Goal: Task Accomplishment & Management: Manage account settings

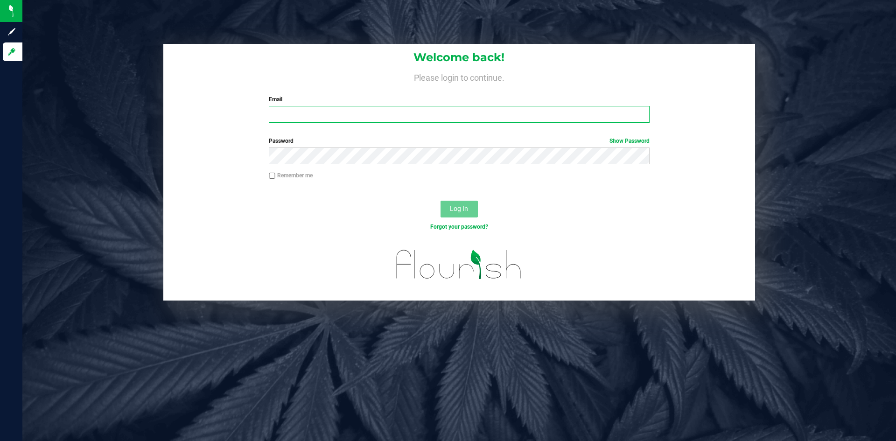
type input "[EMAIL_ADDRESS][DOMAIN_NAME]"
click at [526, 206] on div "Log In" at bounding box center [459, 212] width 592 height 31
click at [472, 207] on button "Log In" at bounding box center [459, 209] width 37 height 17
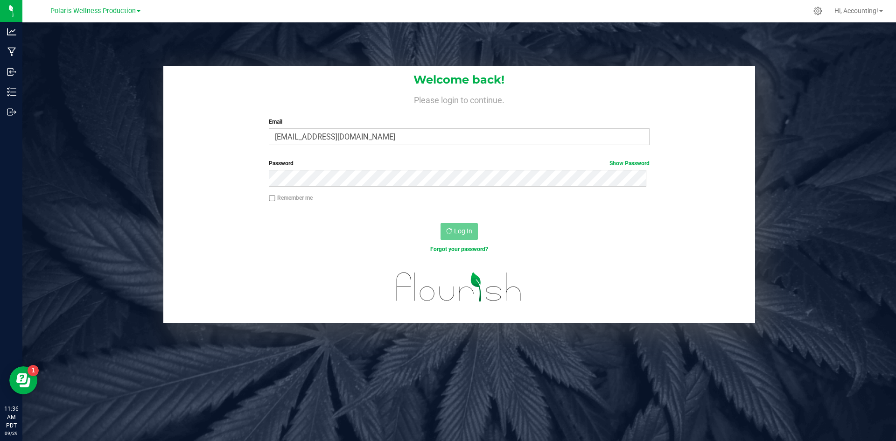
click at [491, 212] on div at bounding box center [459, 214] width 592 height 7
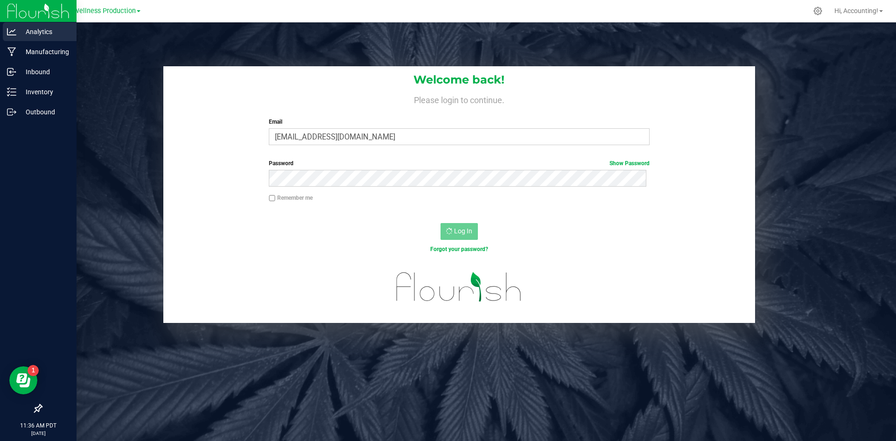
click at [27, 29] on p "Analytics" at bounding box center [44, 31] width 56 height 11
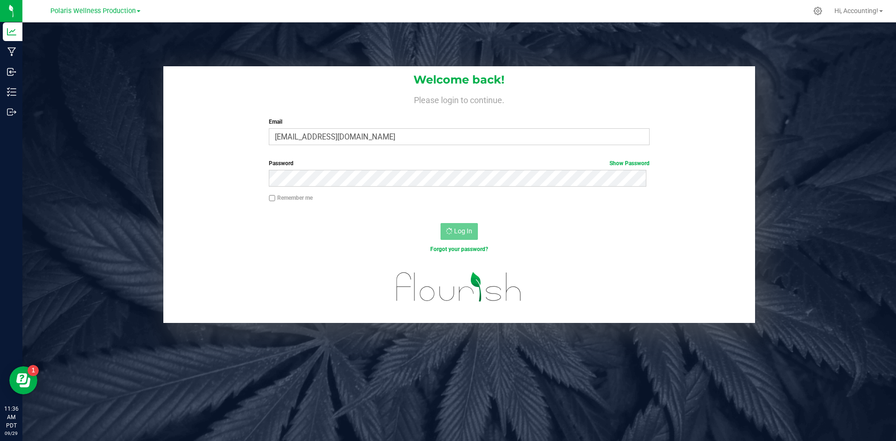
click at [438, 219] on div "Log In" at bounding box center [459, 234] width 592 height 31
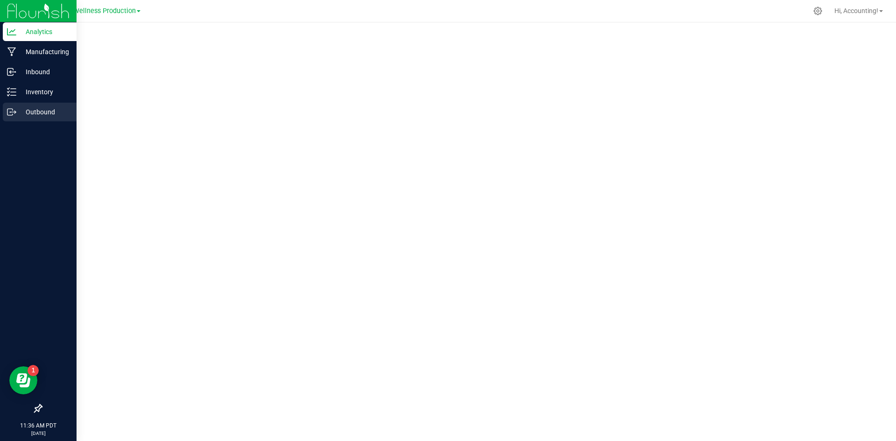
click at [48, 113] on p "Outbound" at bounding box center [44, 111] width 56 height 11
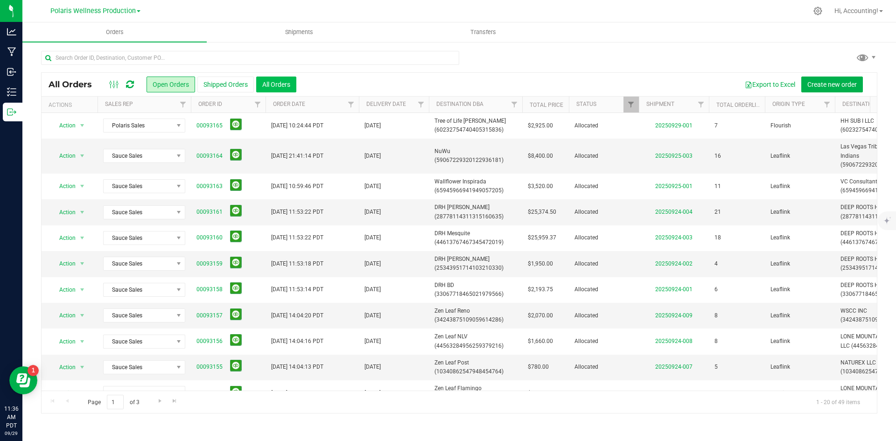
click at [273, 85] on button "All Orders" at bounding box center [276, 85] width 40 height 16
click at [223, 85] on button "Shipped Orders" at bounding box center [225, 85] width 56 height 16
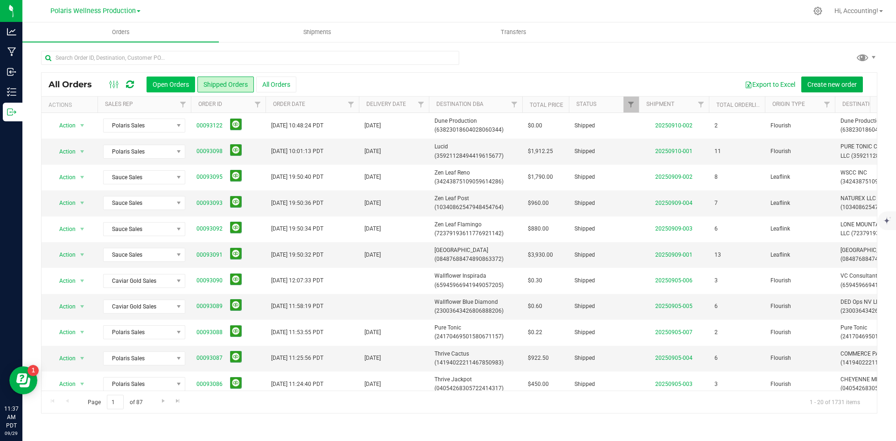
click at [179, 86] on button "Open Orders" at bounding box center [171, 85] width 49 height 16
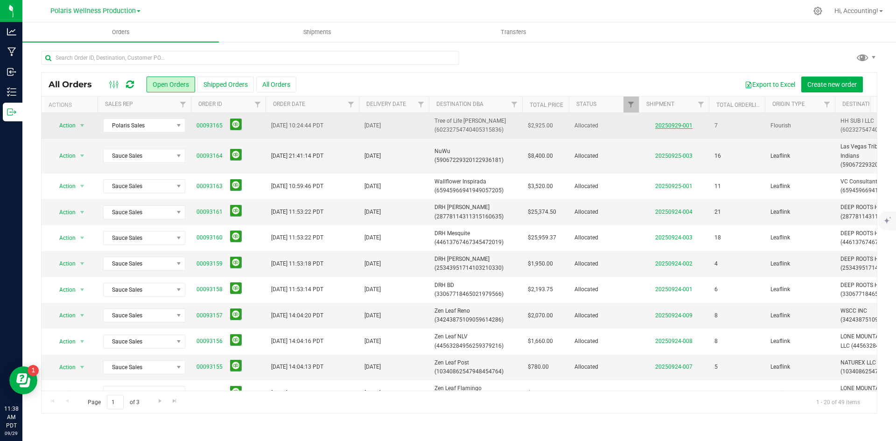
click at [674, 127] on link "20250929-001" at bounding box center [673, 125] width 37 height 7
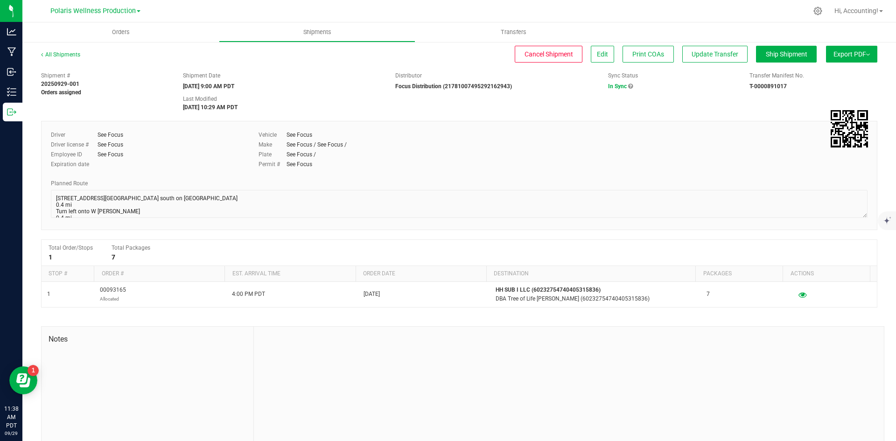
click at [628, 86] on icon at bounding box center [630, 87] width 5 height 6
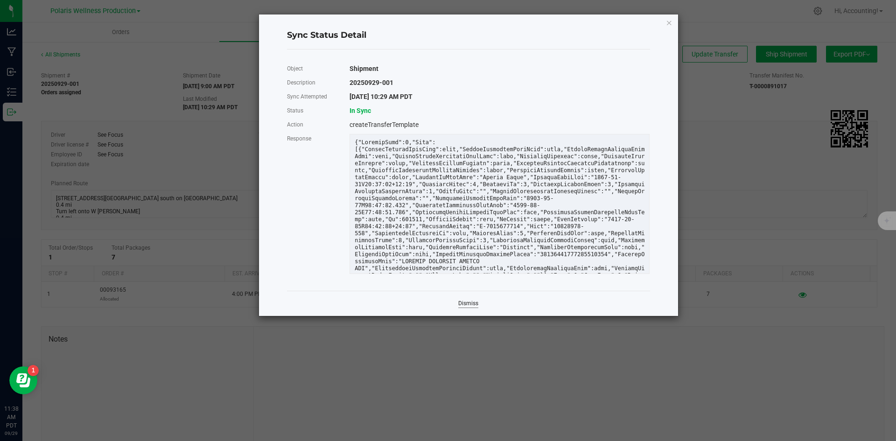
click at [477, 305] on link "Dismiss" at bounding box center [468, 304] width 20 height 8
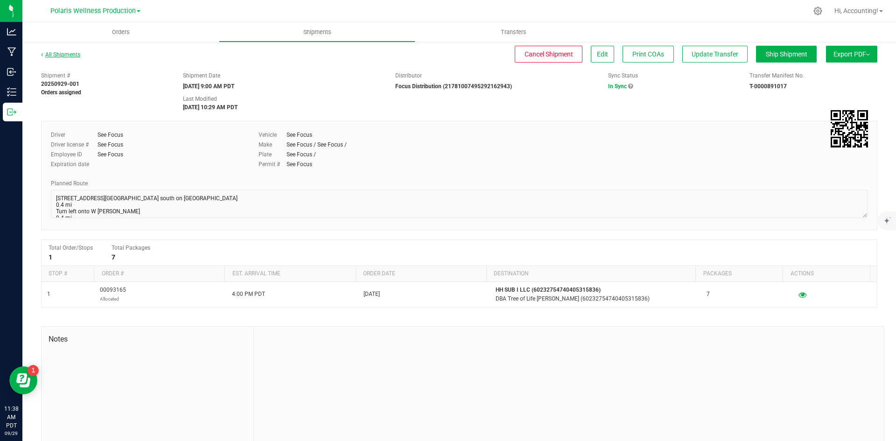
click at [58, 57] on link "All Shipments" at bounding box center [60, 54] width 39 height 7
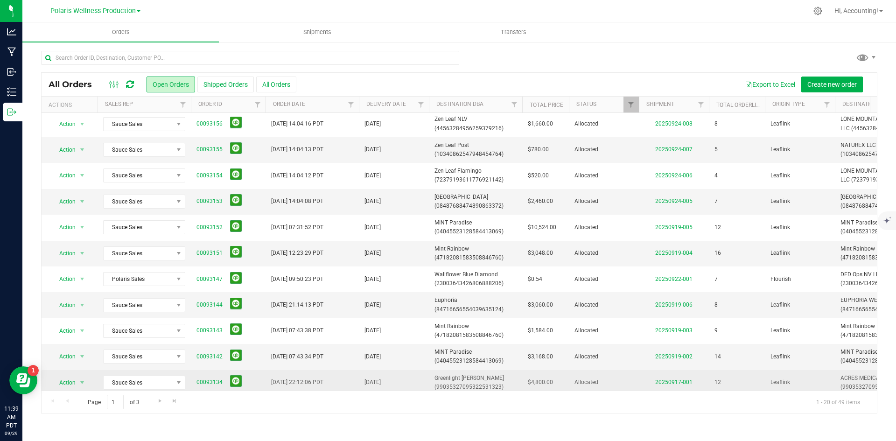
scroll to position [255, 0]
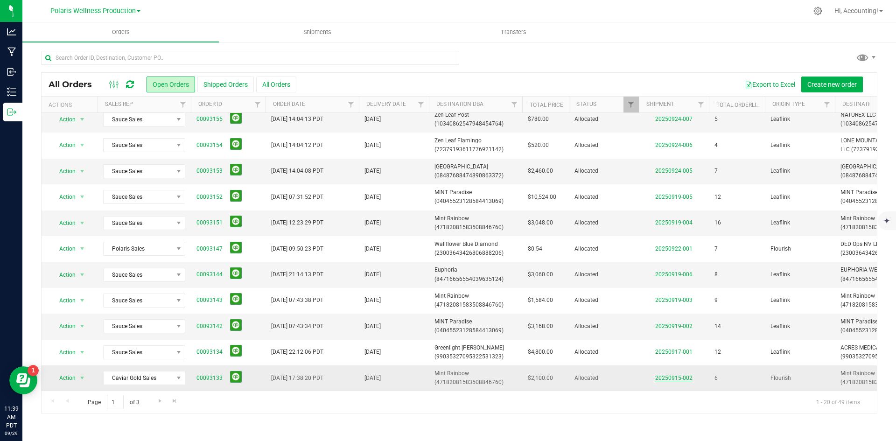
click at [670, 375] on link "20250915-002" at bounding box center [673, 378] width 37 height 7
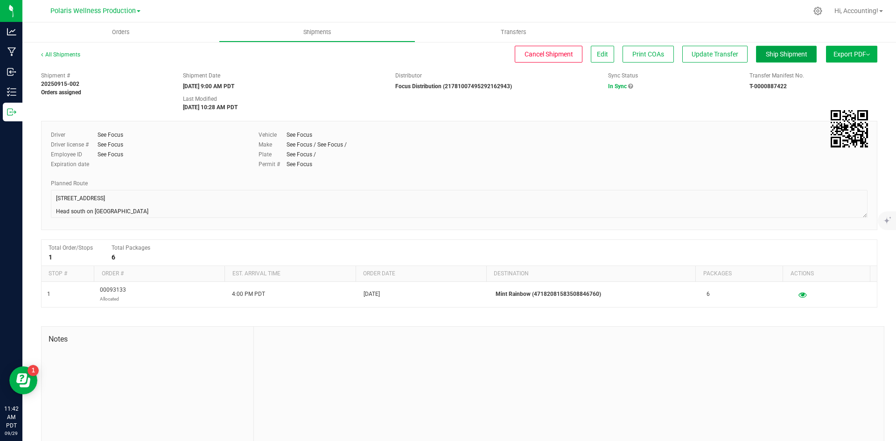
click at [780, 51] on span "Ship Shipment" at bounding box center [787, 53] width 42 height 7
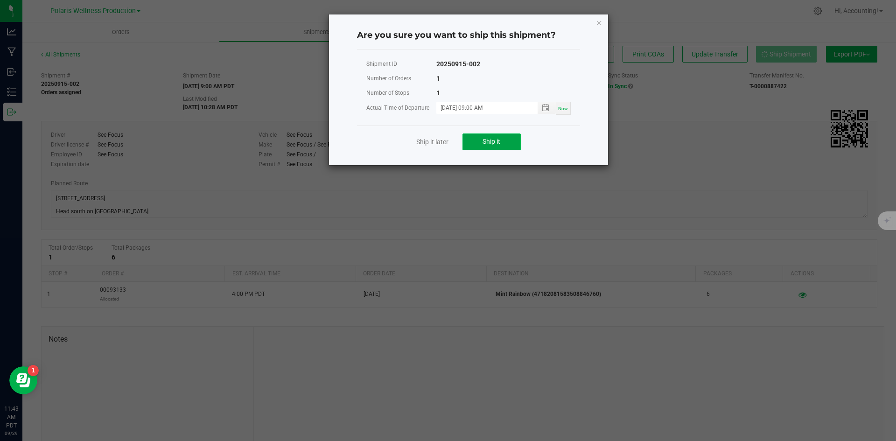
click at [483, 141] on span "Ship it" at bounding box center [492, 141] width 18 height 7
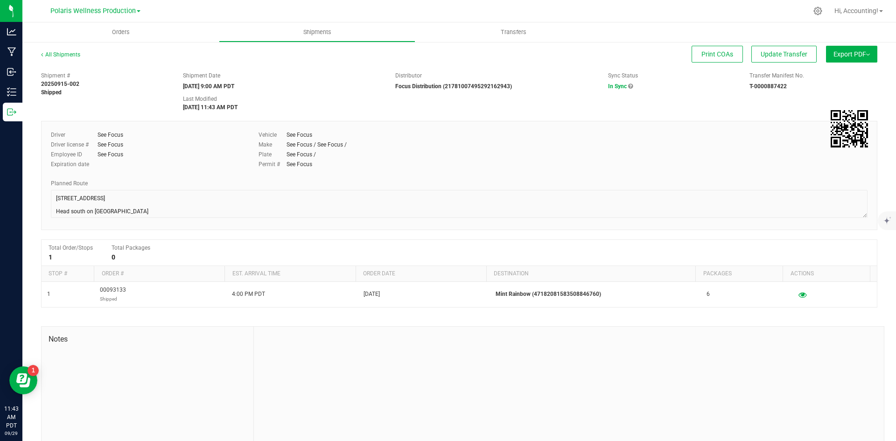
click at [867, 53] on button "Export PDF" at bounding box center [851, 54] width 51 height 17
click at [499, 51] on div "Print COAs Update Transfer" at bounding box center [457, 54] width 720 height 17
click at [66, 54] on link "All Shipments" at bounding box center [60, 54] width 39 height 7
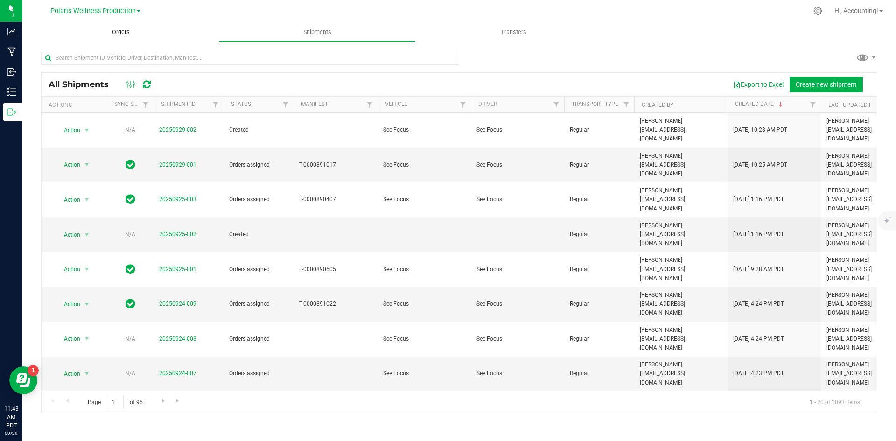
click at [113, 34] on span "Orders" at bounding box center [120, 32] width 43 height 8
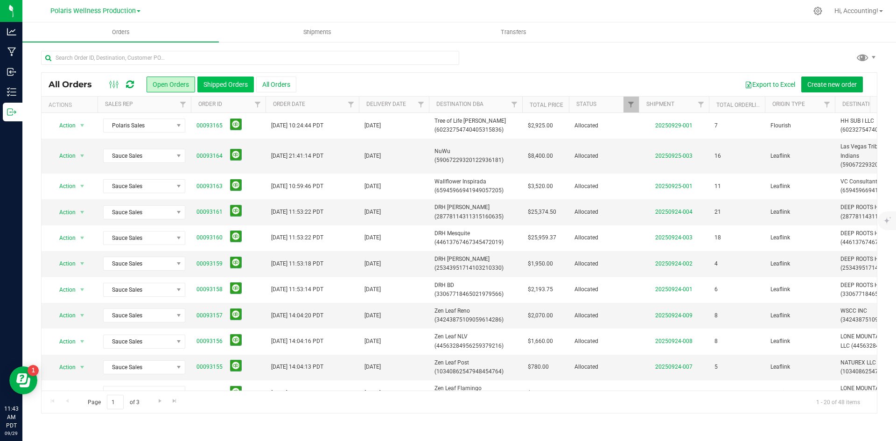
click at [224, 87] on button "Shipped Orders" at bounding box center [225, 85] width 56 height 16
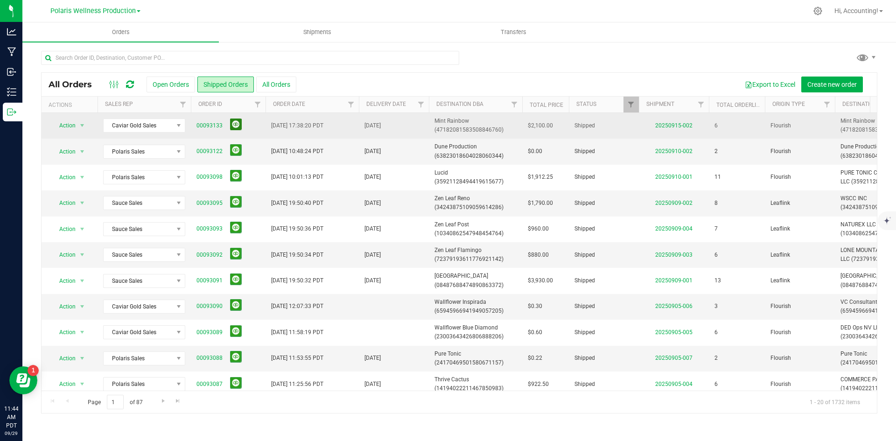
click at [234, 125] on button at bounding box center [236, 125] width 12 height 12
